Goal: Find specific page/section: Find specific page/section

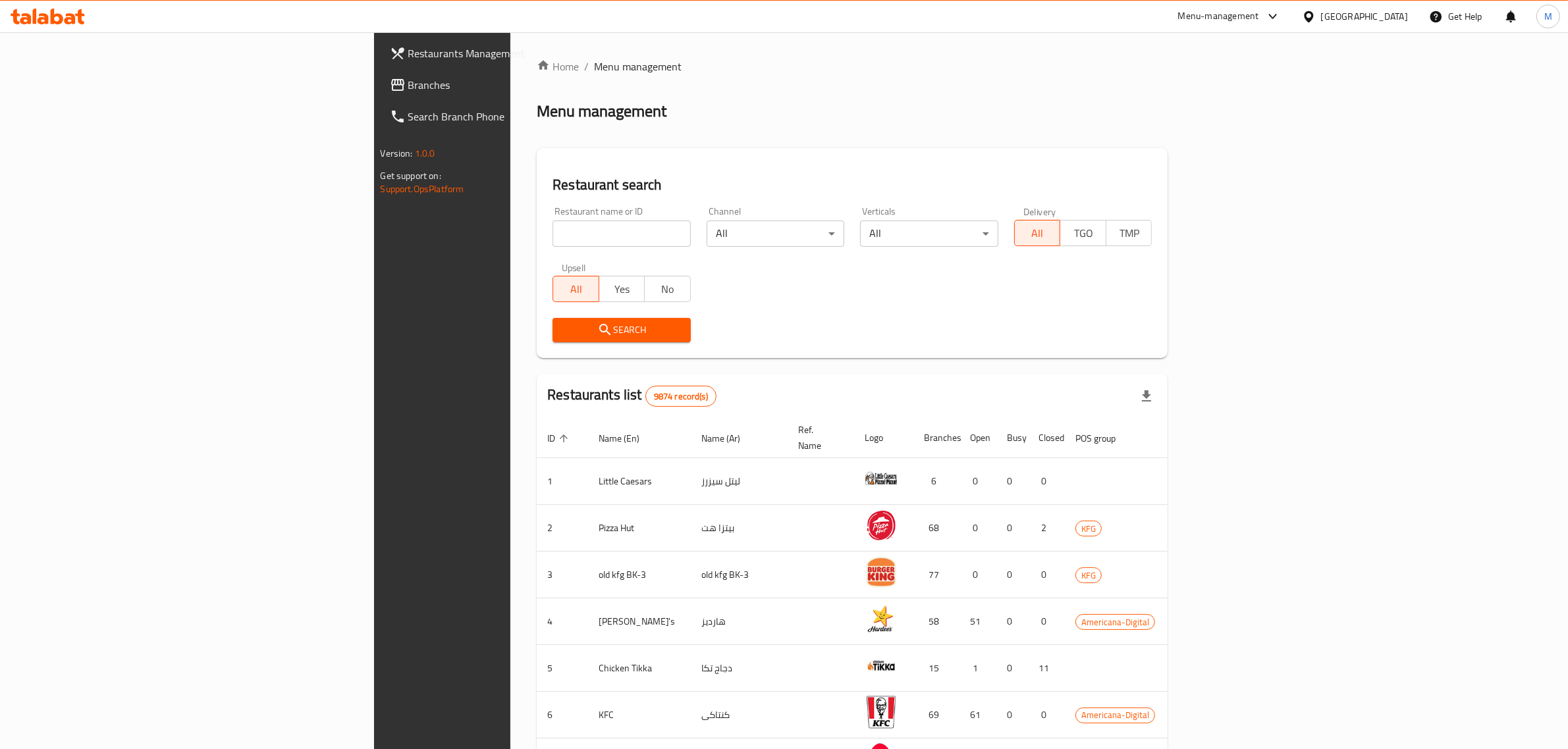
click at [553, 218] on div "Restaurant name or ID Restaurant name or ID" at bounding box center [621, 227] width 138 height 40
click at [553, 224] on input "search" at bounding box center [621, 234] width 138 height 27
click button "Search" at bounding box center [621, 330] width 138 height 25
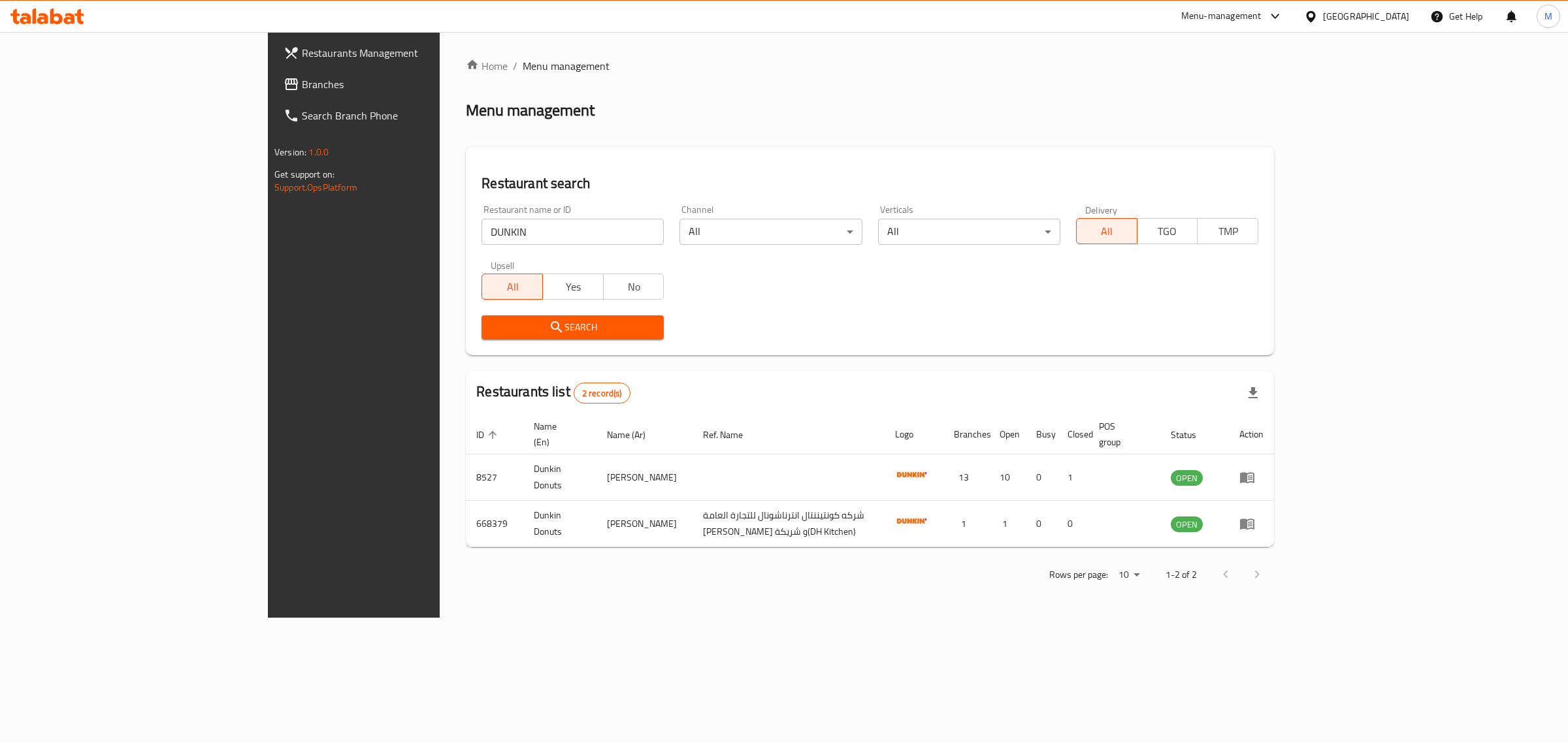
click at [481, 240] on input "DUNKIN" at bounding box center [573, 232] width 183 height 26
click button "Search" at bounding box center [573, 327] width 183 height 24
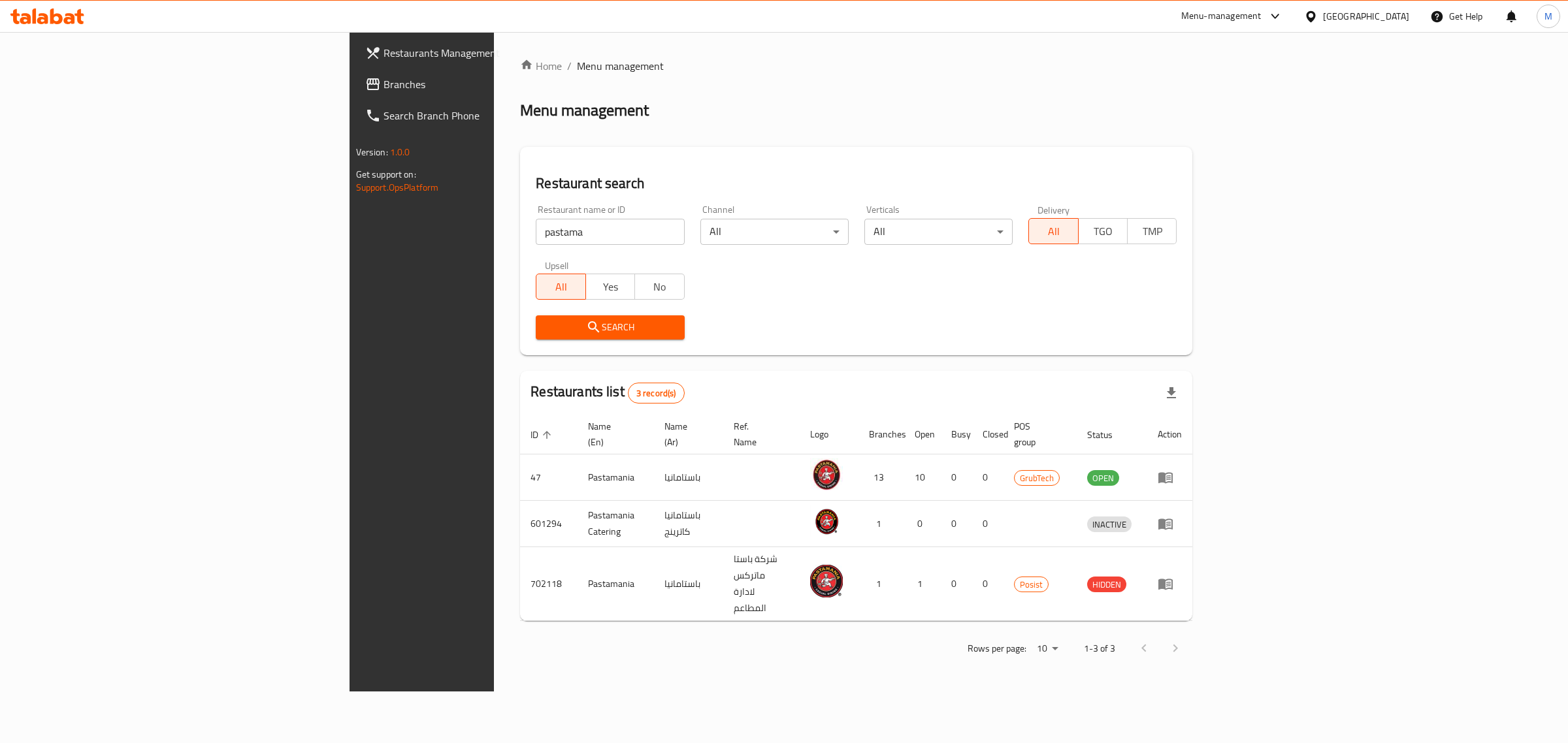
click at [528, 245] on div "Restaurant name or ID pastama Restaurant name or ID" at bounding box center [610, 225] width 164 height 56
click at [536, 240] on input "pastama" at bounding box center [610, 232] width 148 height 26
type input "test"
click button "Search" at bounding box center [610, 327] width 148 height 24
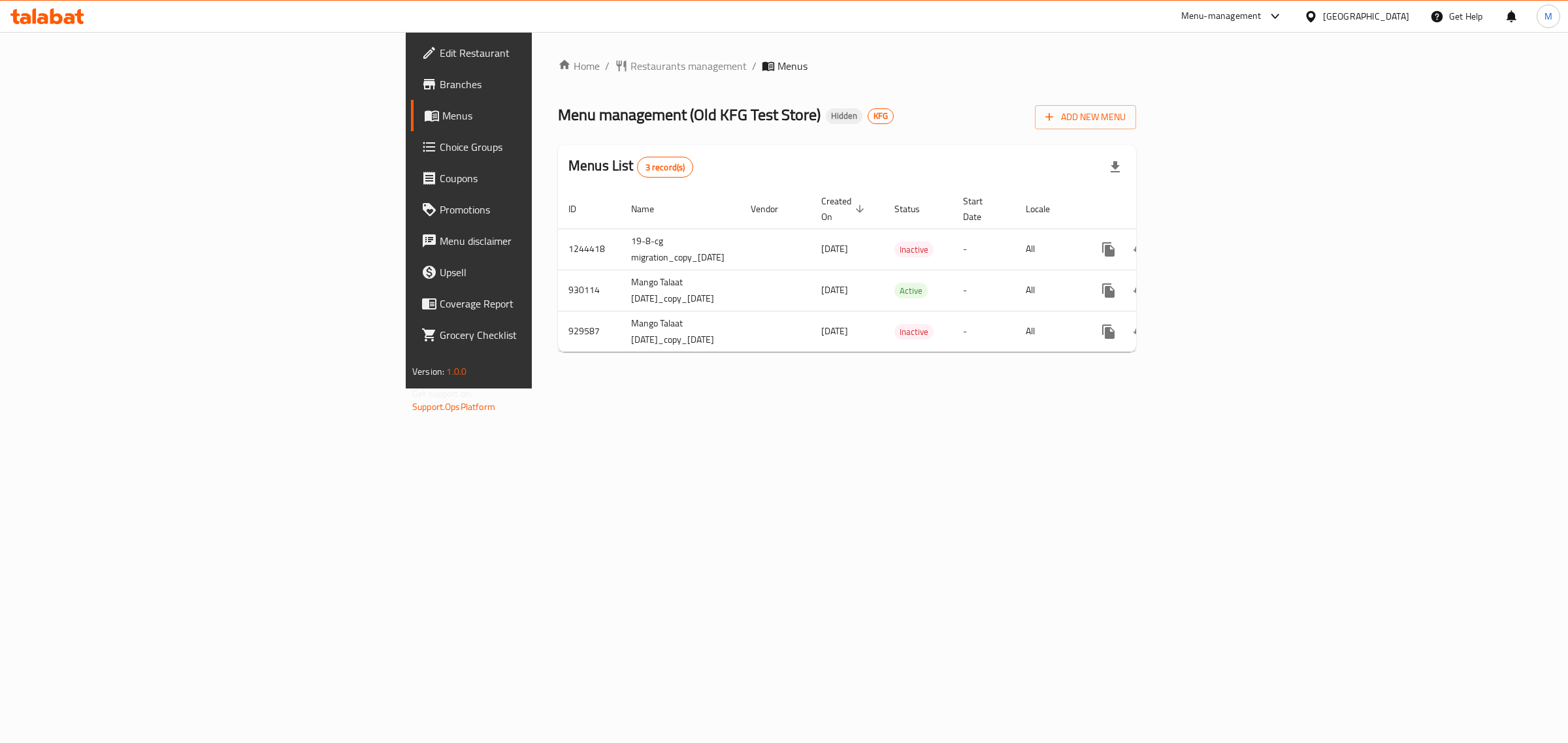
click at [440, 85] on span "Branches" at bounding box center [548, 84] width 217 height 16
